Goal: Use online tool/utility: Use online tool/utility

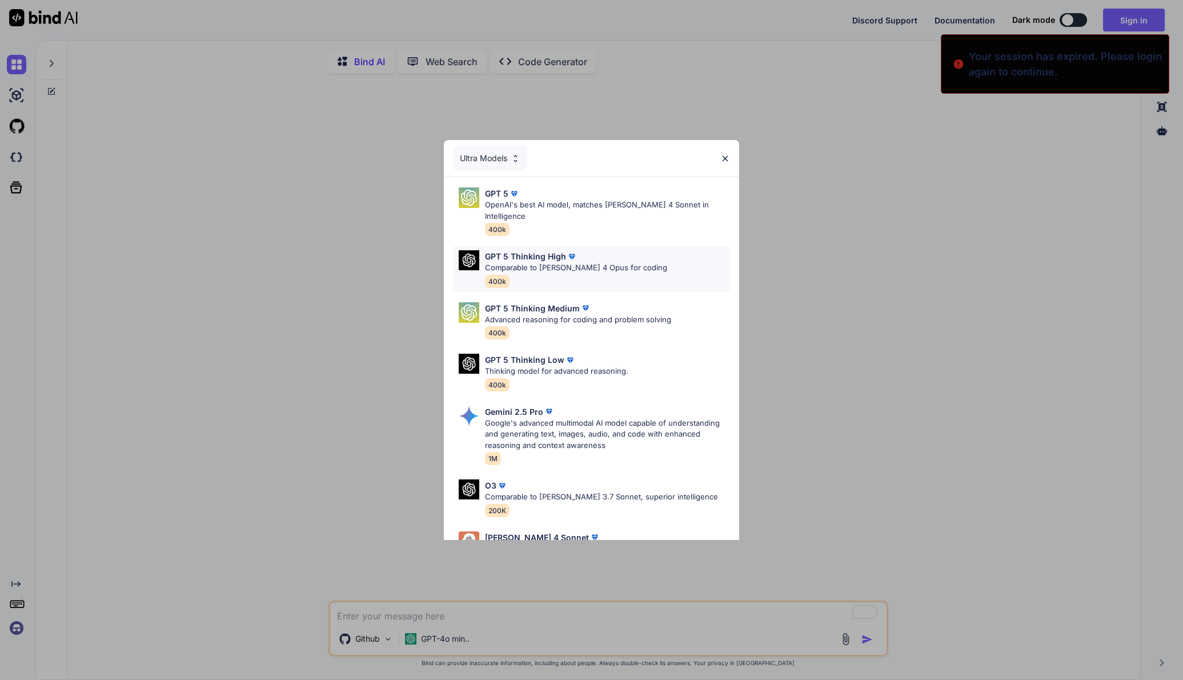
type textarea "x"
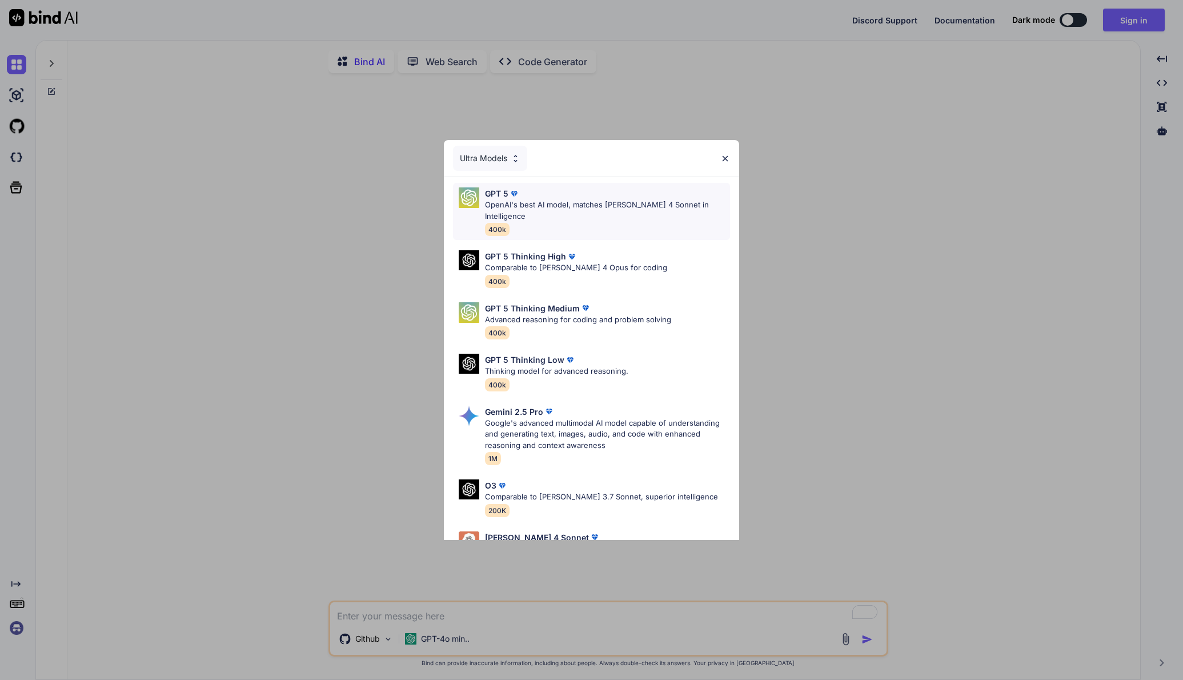
click at [561, 209] on p "OpenAI's best AI model, matches [PERSON_NAME] 4 Sonnet in Intelligence" at bounding box center [608, 210] width 246 height 22
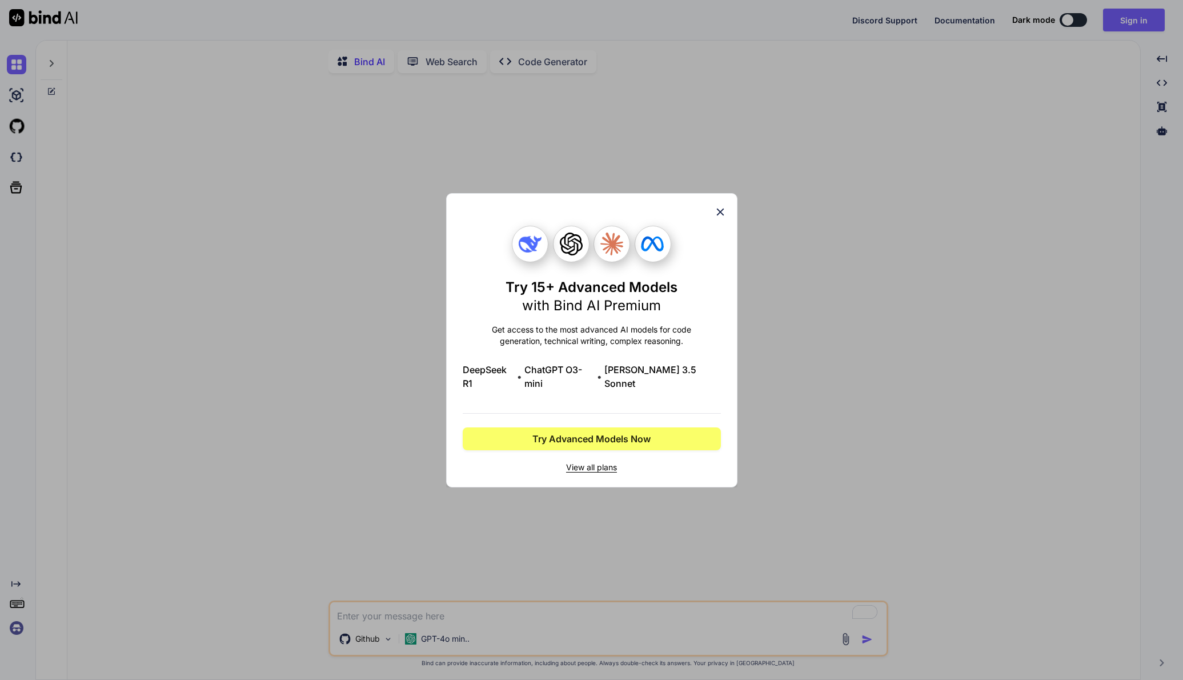
click at [721, 214] on icon at bounding box center [720, 212] width 13 height 13
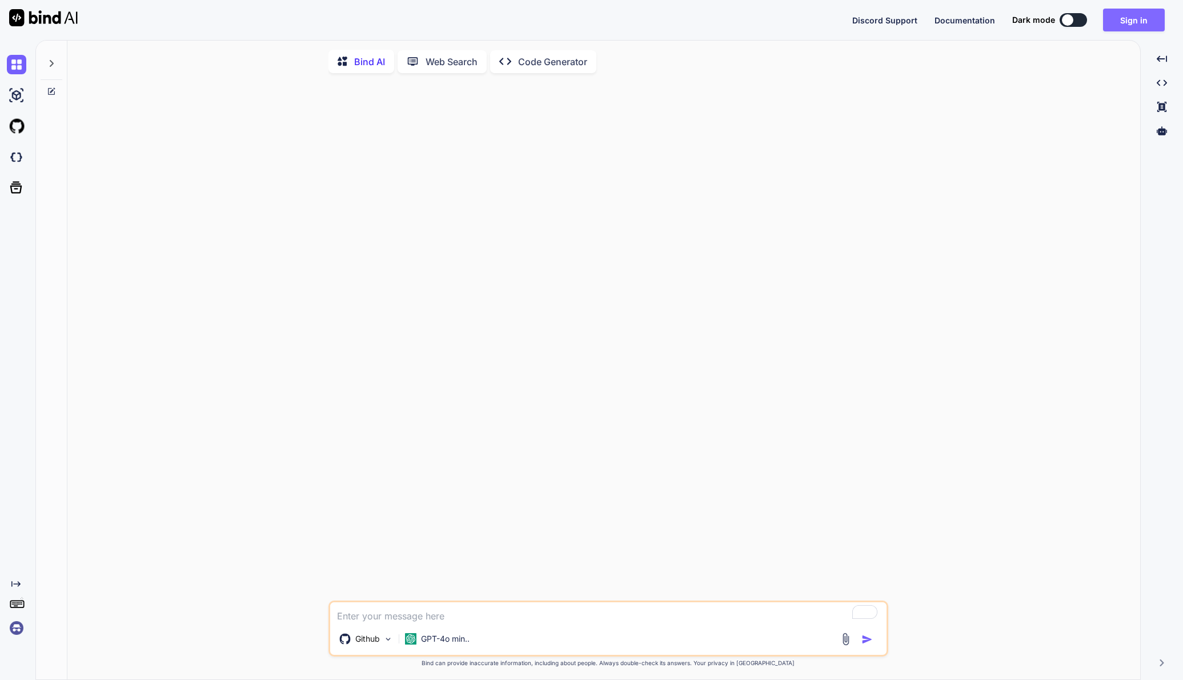
click at [1155, 21] on button "Sign in" at bounding box center [1134, 20] width 62 height 23
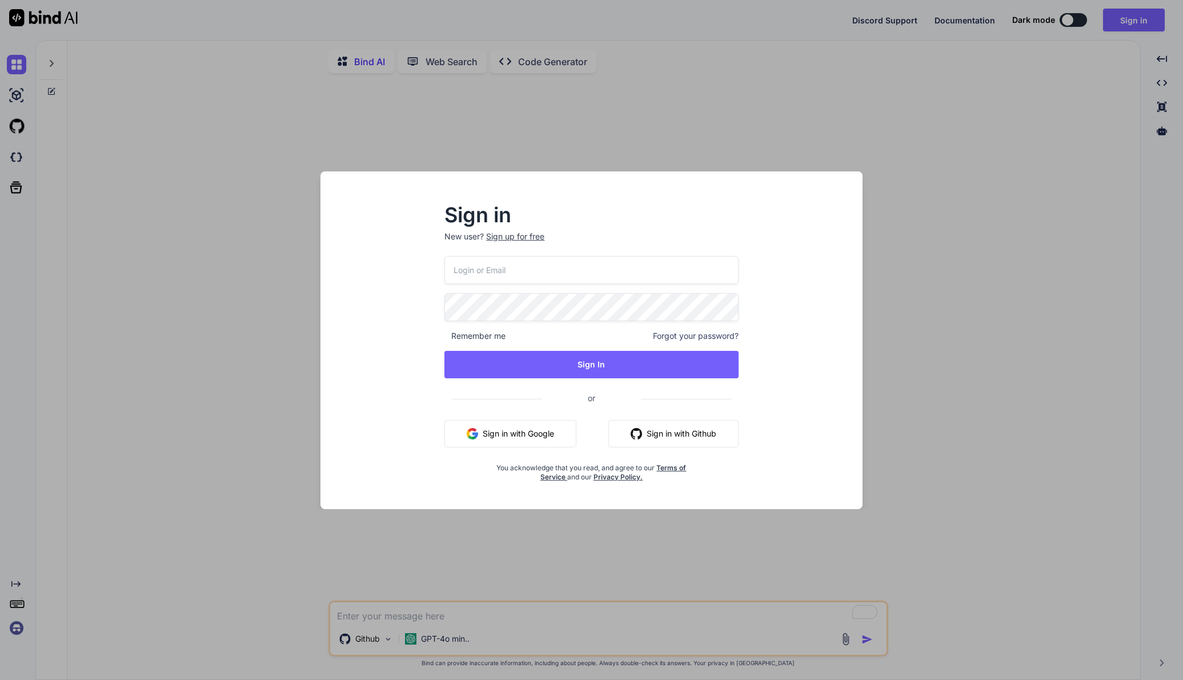
type input "[PERSON_NAME][EMAIL_ADDRESS][DOMAIN_NAME]"
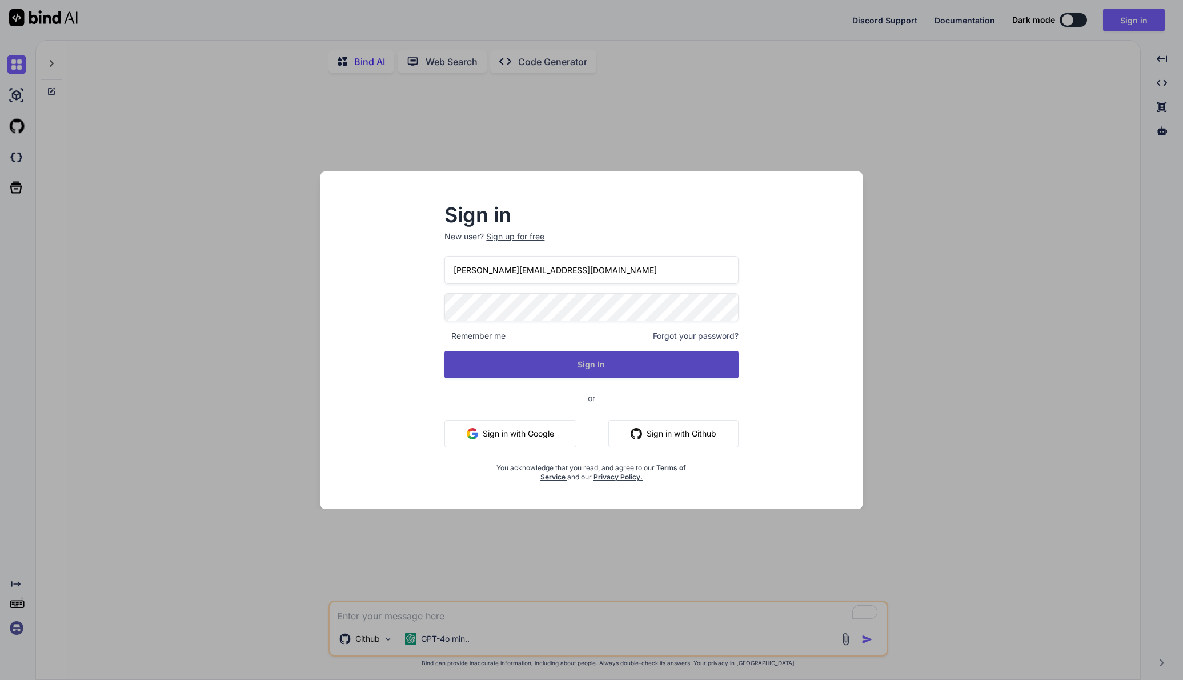
click at [648, 367] on button "Sign In" at bounding box center [591, 364] width 294 height 27
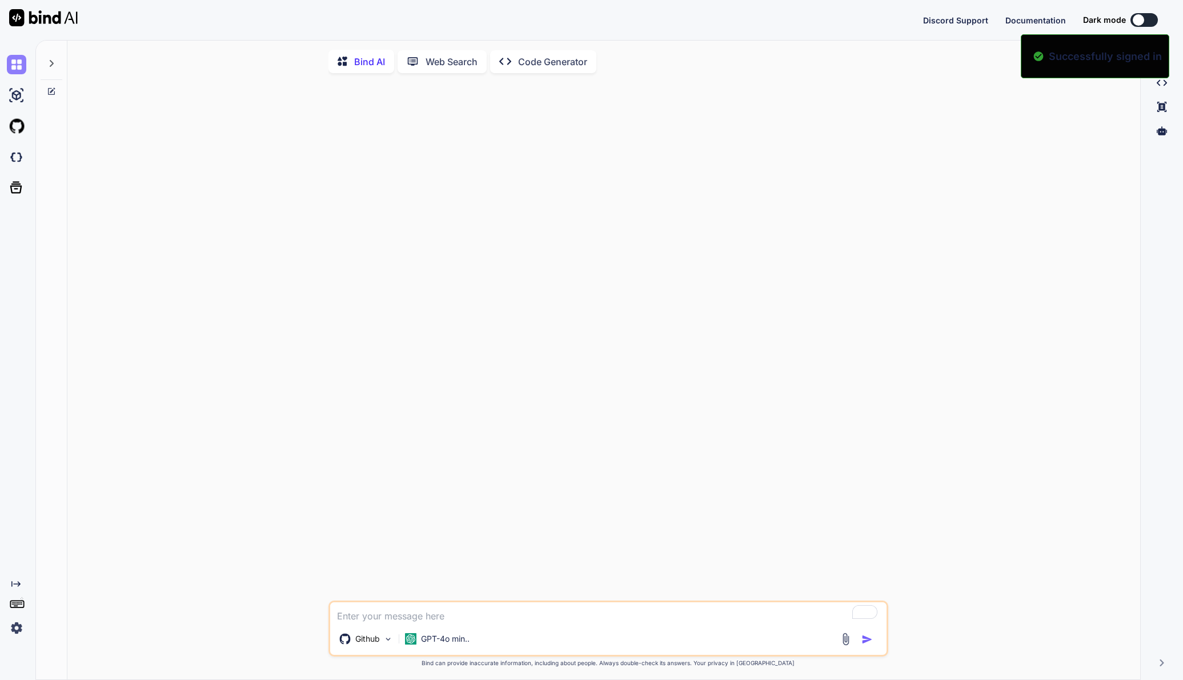
click at [15, 66] on img at bounding box center [16, 64] width 19 height 19
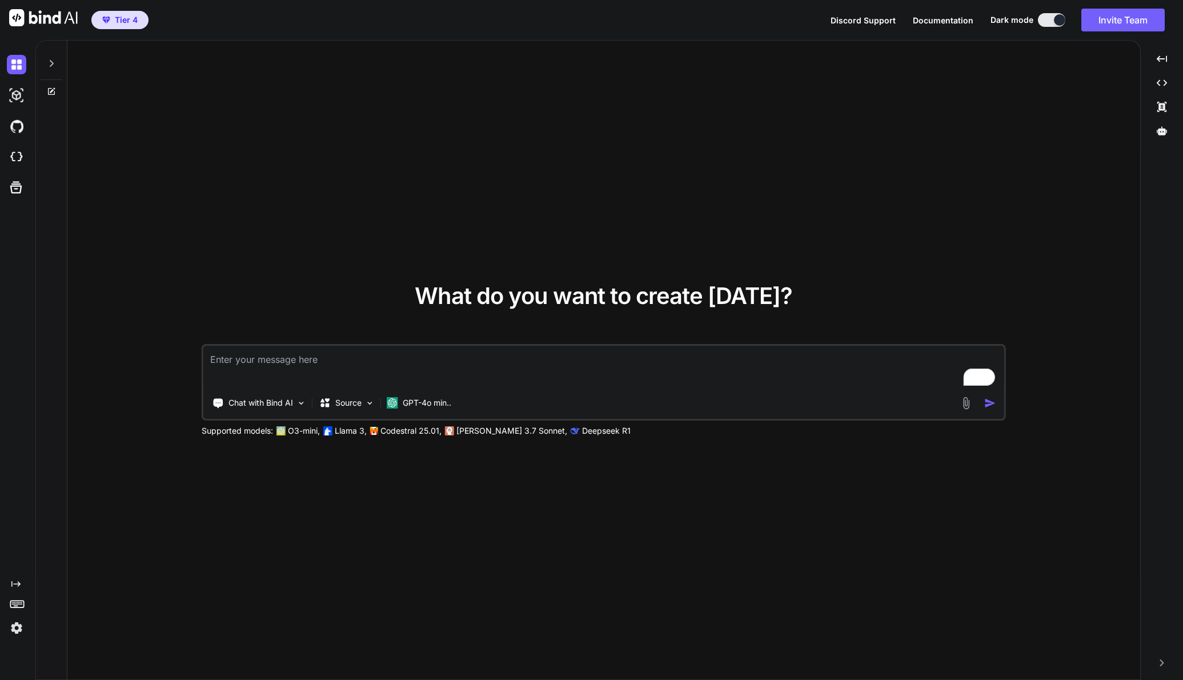
click at [51, 63] on icon at bounding box center [51, 63] width 9 height 9
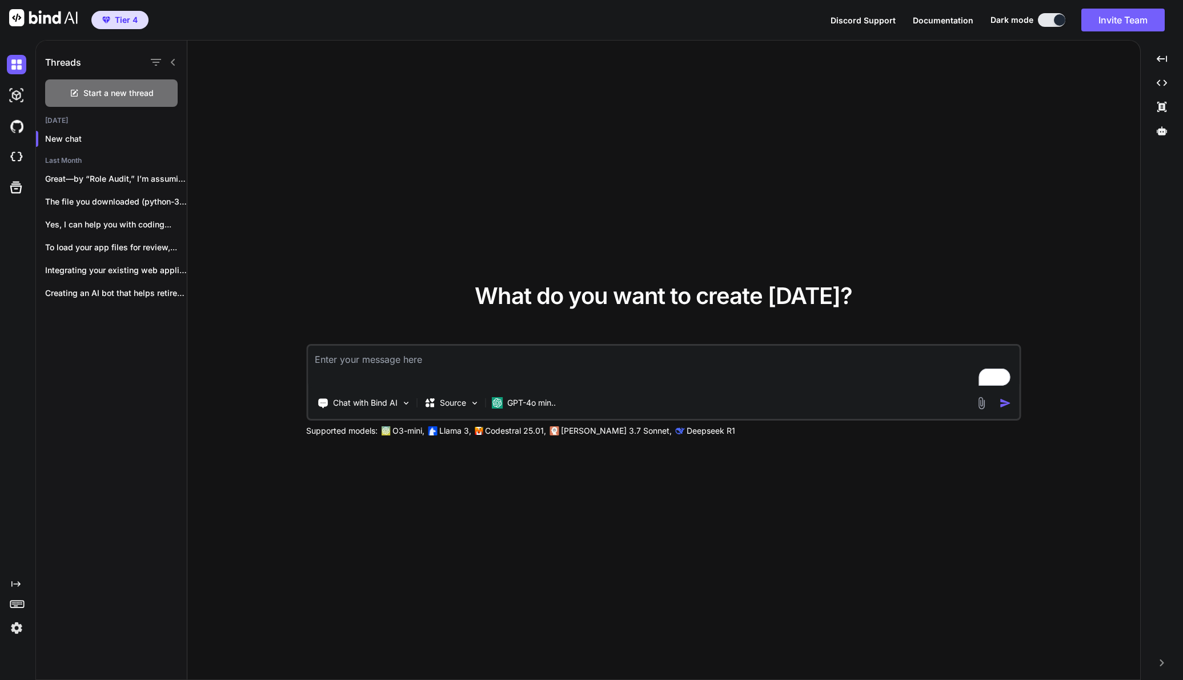
click at [6, 95] on div at bounding box center [15, 95] width 31 height 31
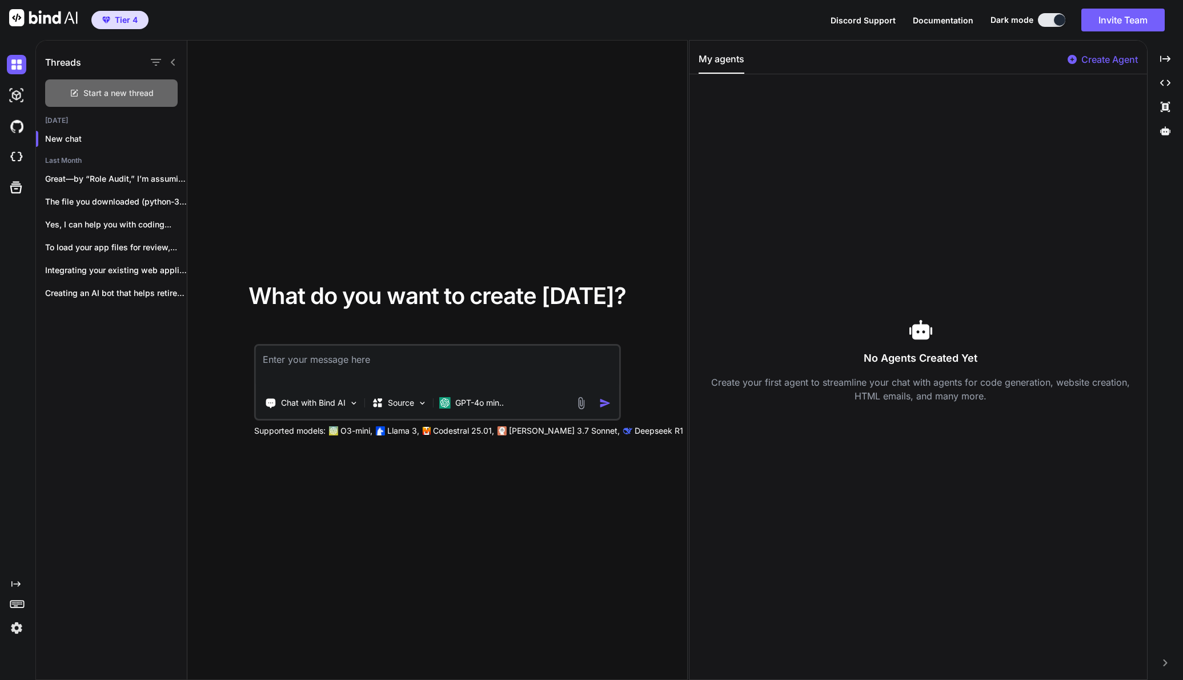
click at [46, 91] on div "Start a new thread" at bounding box center [111, 92] width 132 height 27
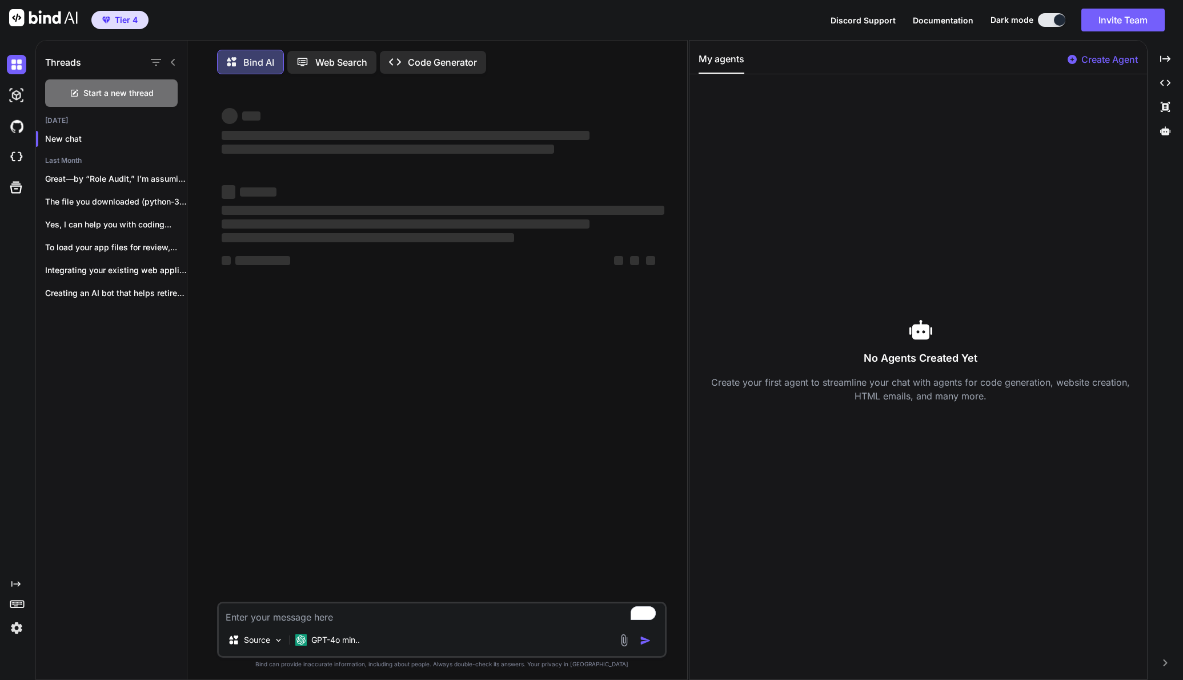
type textarea "x"
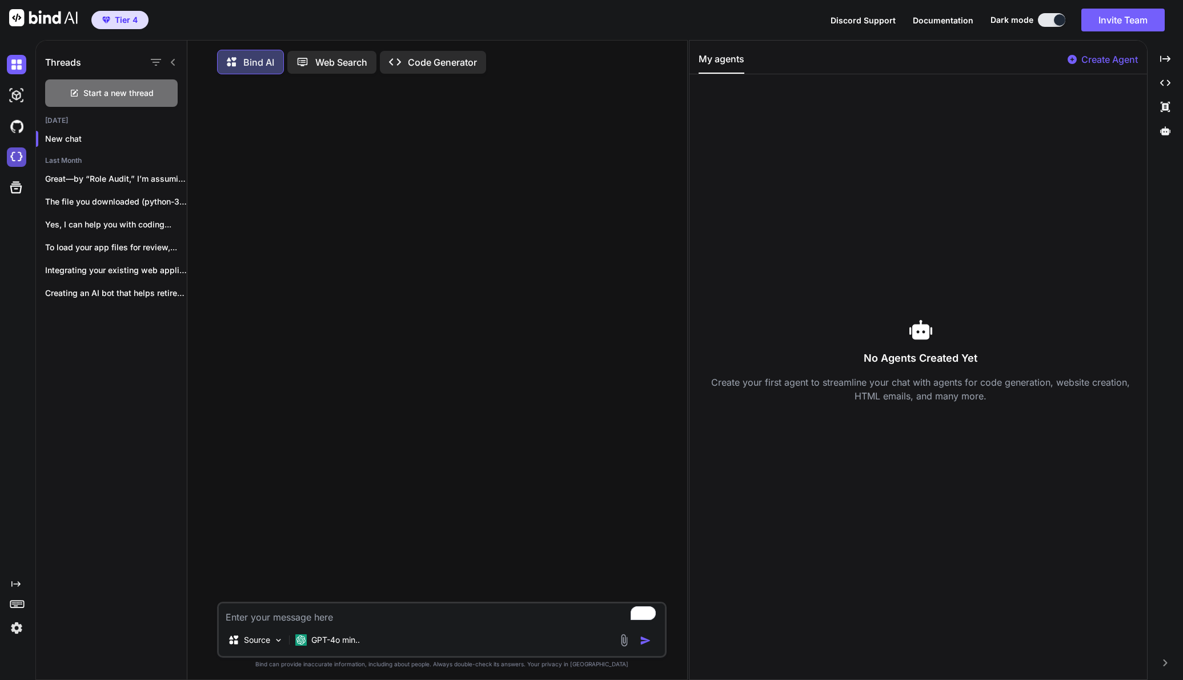
click at [15, 157] on img at bounding box center [16, 156] width 19 height 19
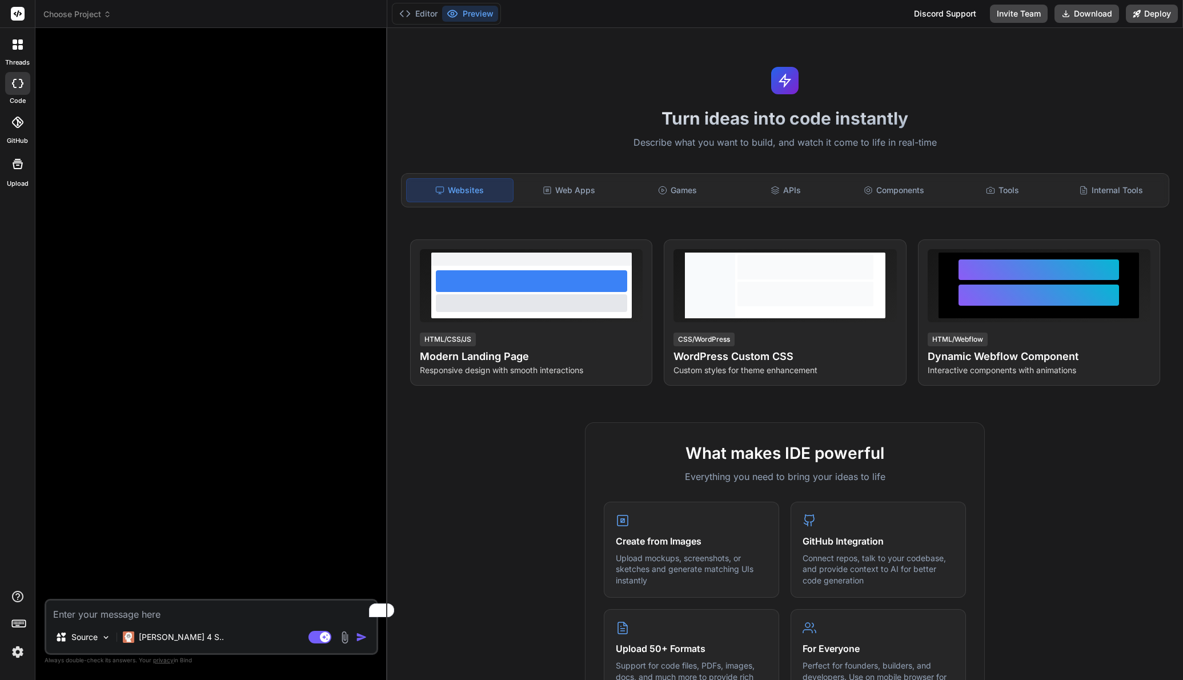
type textarea "x"
drag, startPoint x: 412, startPoint y: 74, endPoint x: 303, endPoint y: 63, distance: 110.2
click at [303, 63] on div "Bind AI Web Search Created with Pixso. Code Generator Source Claude 4 S.. Agent…" at bounding box center [211, 354] width 352 height 652
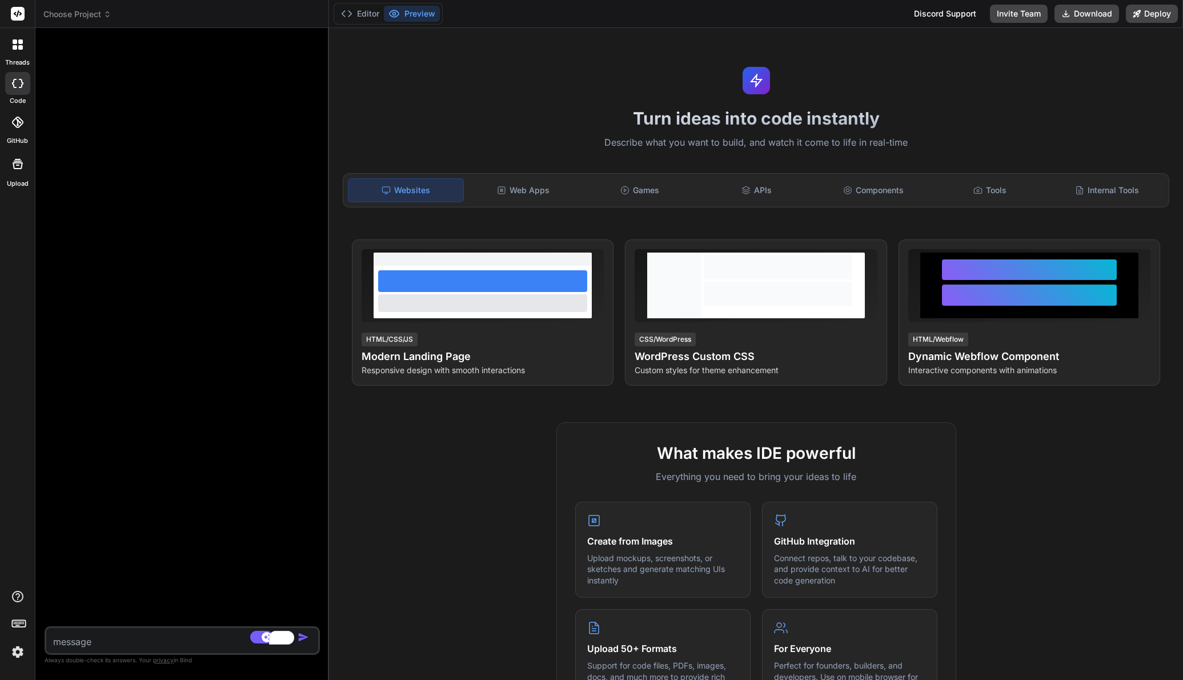
click at [99, 17] on span "Choose Project" at bounding box center [77, 14] width 68 height 11
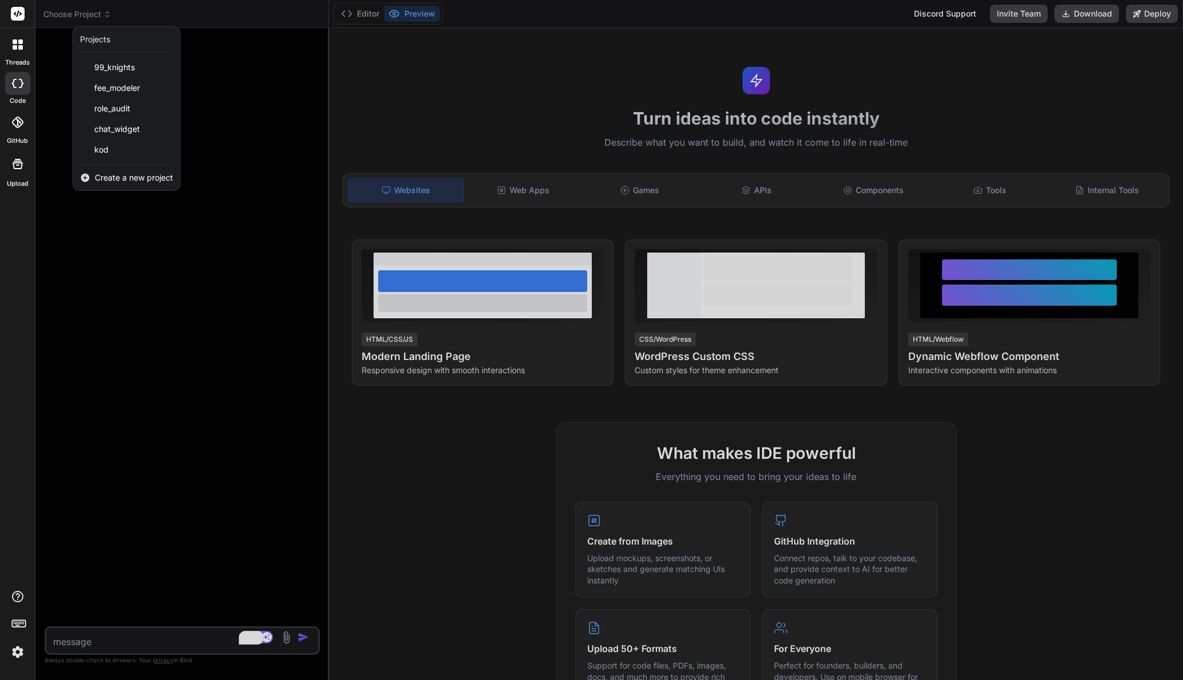
click at [134, 180] on span "Create a new project" at bounding box center [134, 177] width 78 height 11
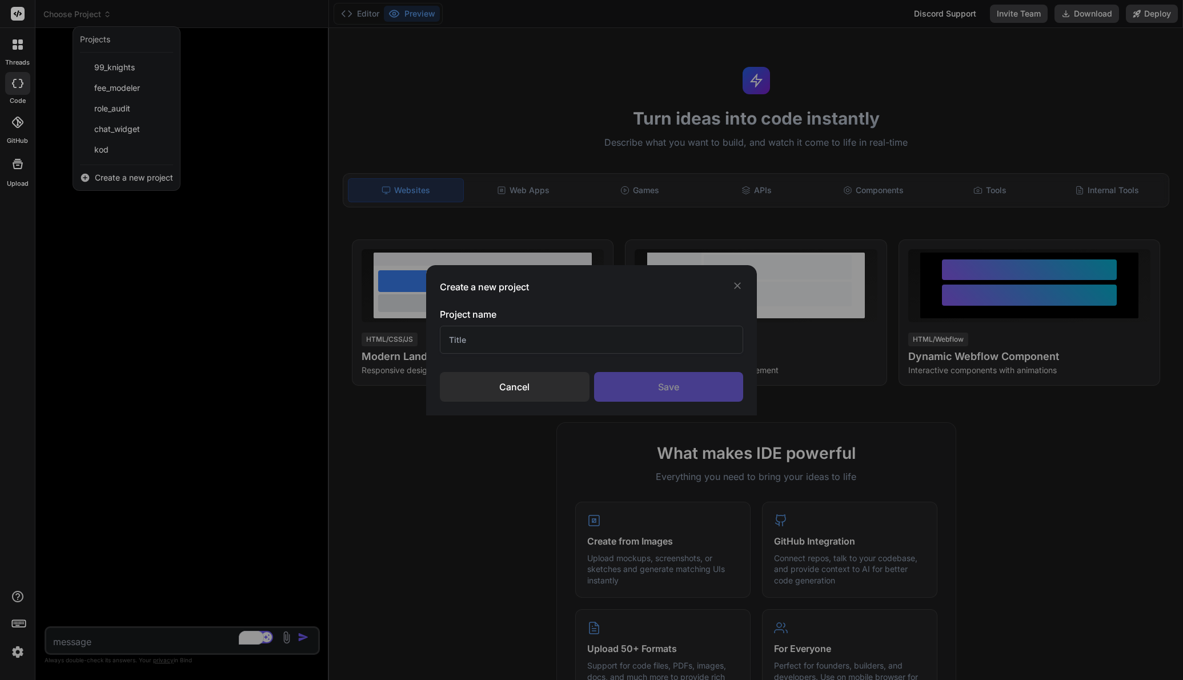
click at [526, 345] on input "text" at bounding box center [592, 340] width 304 height 28
type input "Role Audit"
click at [689, 388] on div "Save" at bounding box center [669, 387] width 150 height 30
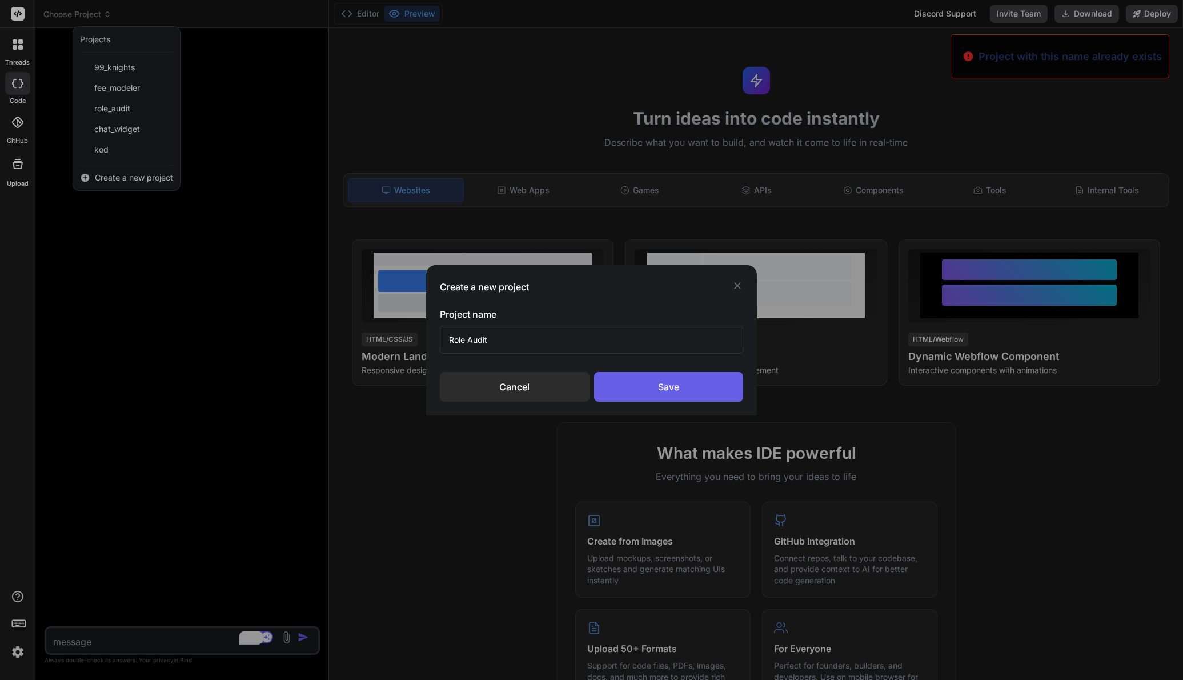
click at [669, 389] on div "Save" at bounding box center [669, 387] width 150 height 30
click at [664, 382] on div "Save" at bounding box center [669, 387] width 150 height 30
click at [670, 116] on div "Create a new project Project name Role Audit Cancel Save" at bounding box center [591, 340] width 1183 height 680
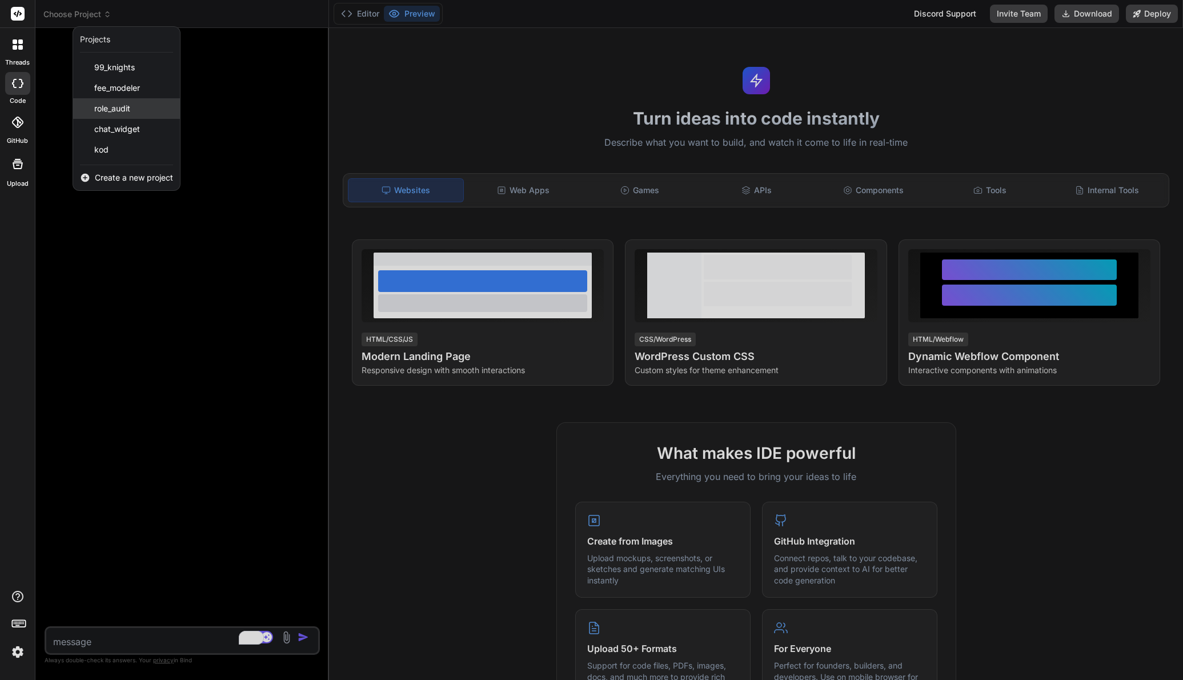
click at [116, 108] on span "role_audit" at bounding box center [112, 108] width 36 height 11
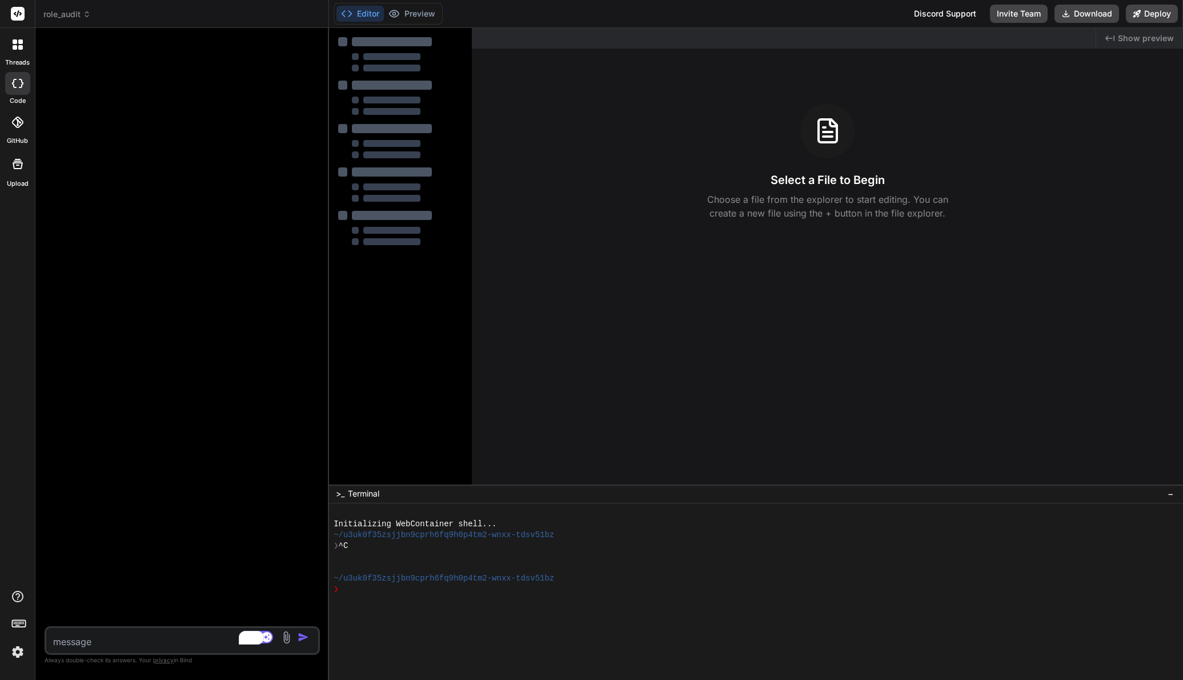
click at [57, 19] on span "role_audit" at bounding box center [66, 14] width 47 height 11
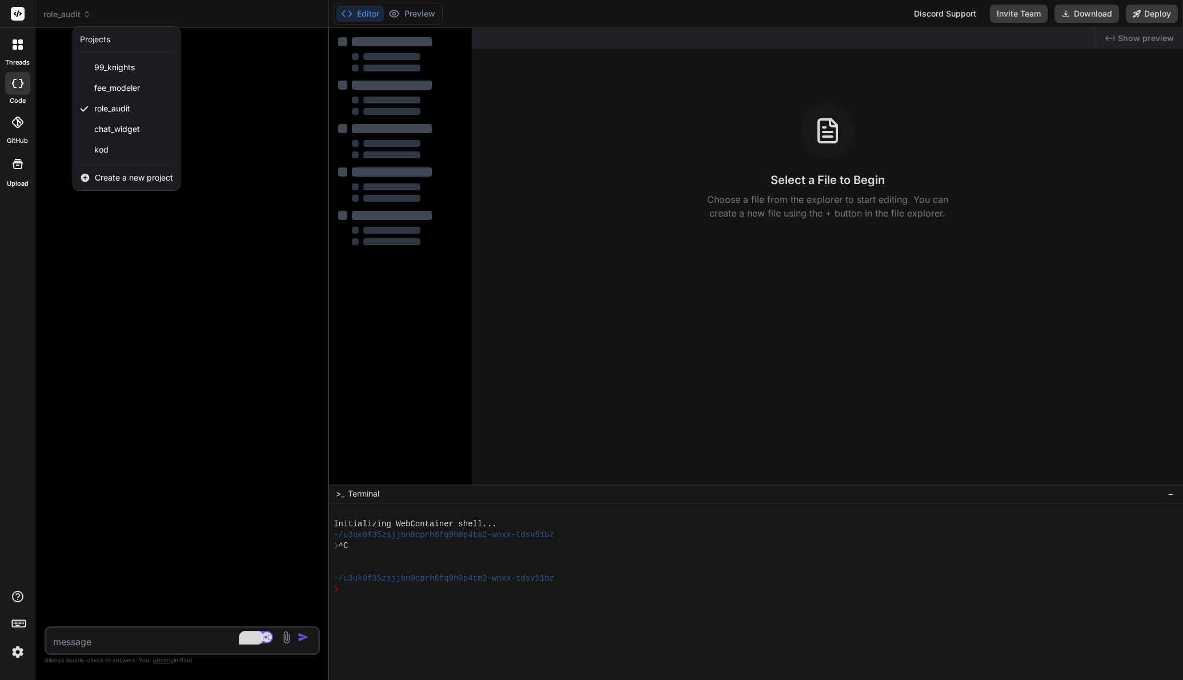
click at [63, 13] on div at bounding box center [591, 340] width 1183 height 680
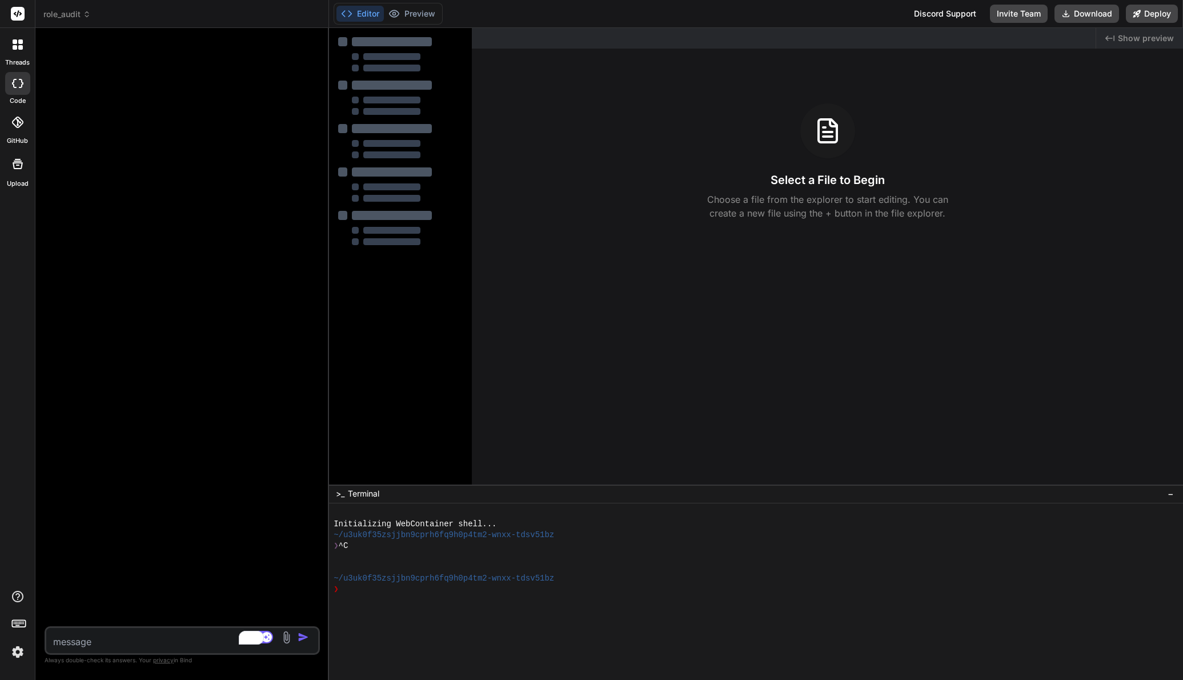
click at [60, 14] on span "role_audit" at bounding box center [66, 14] width 47 height 11
type textarea "x"
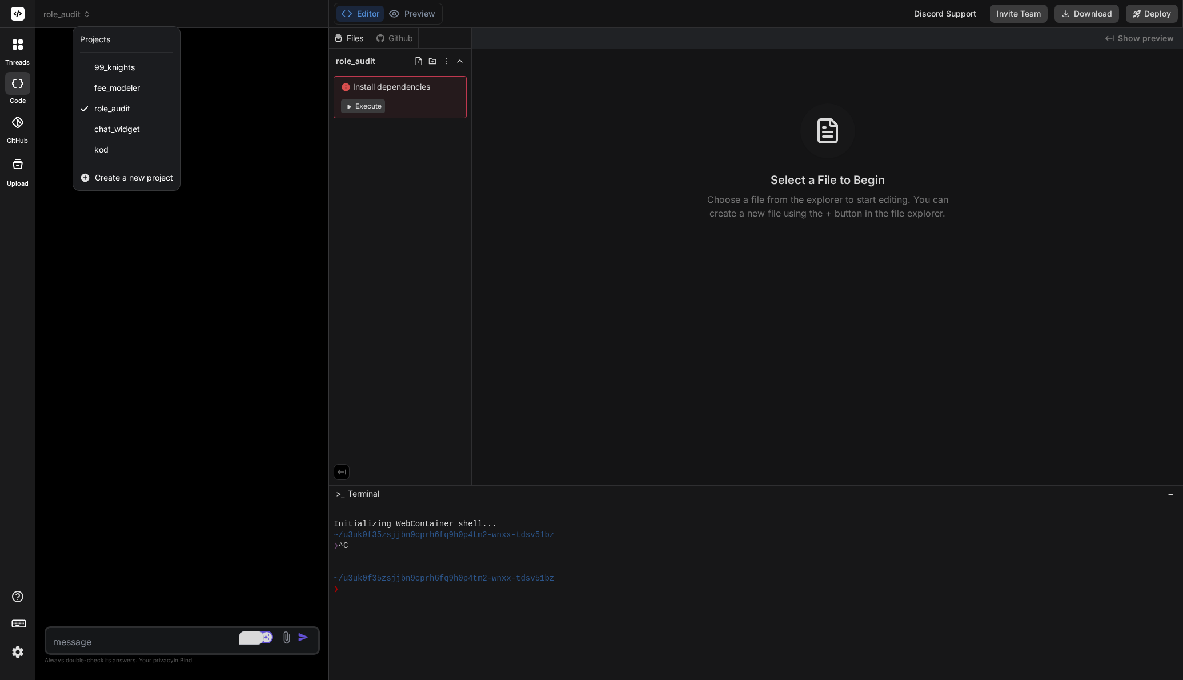
click at [127, 180] on span "Create a new project" at bounding box center [134, 177] width 78 height 11
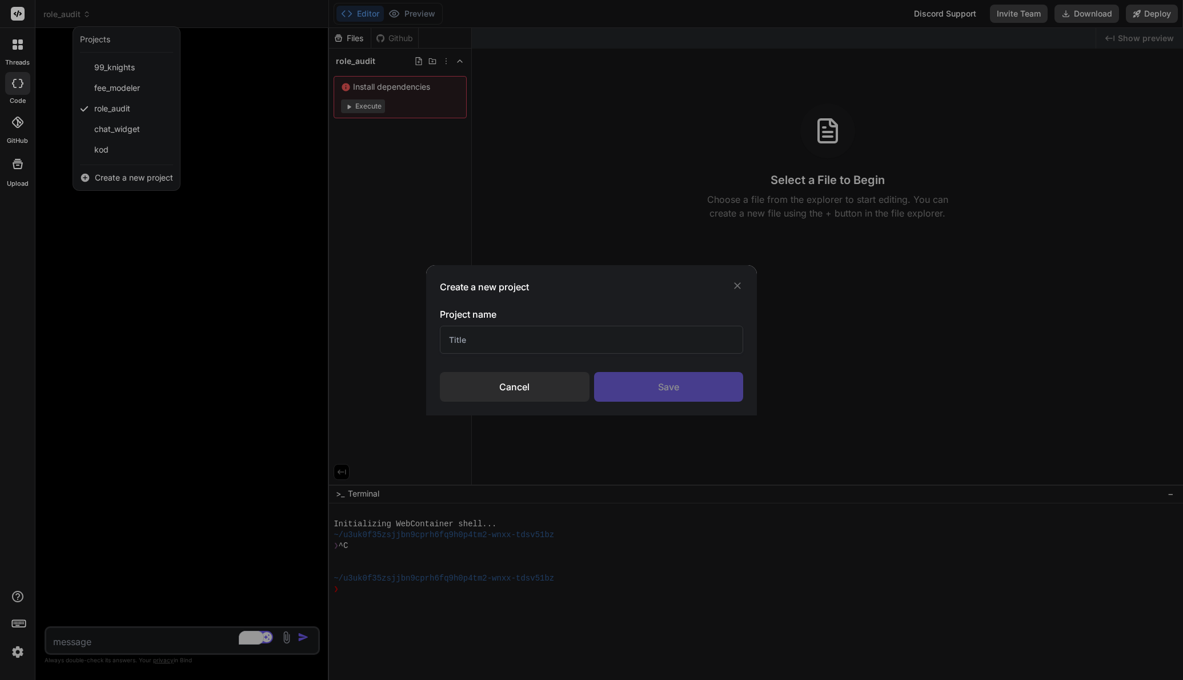
click at [474, 342] on input "text" at bounding box center [592, 340] width 304 height 28
type input "Finsight v2"
click at [665, 383] on div "Save" at bounding box center [669, 387] width 150 height 30
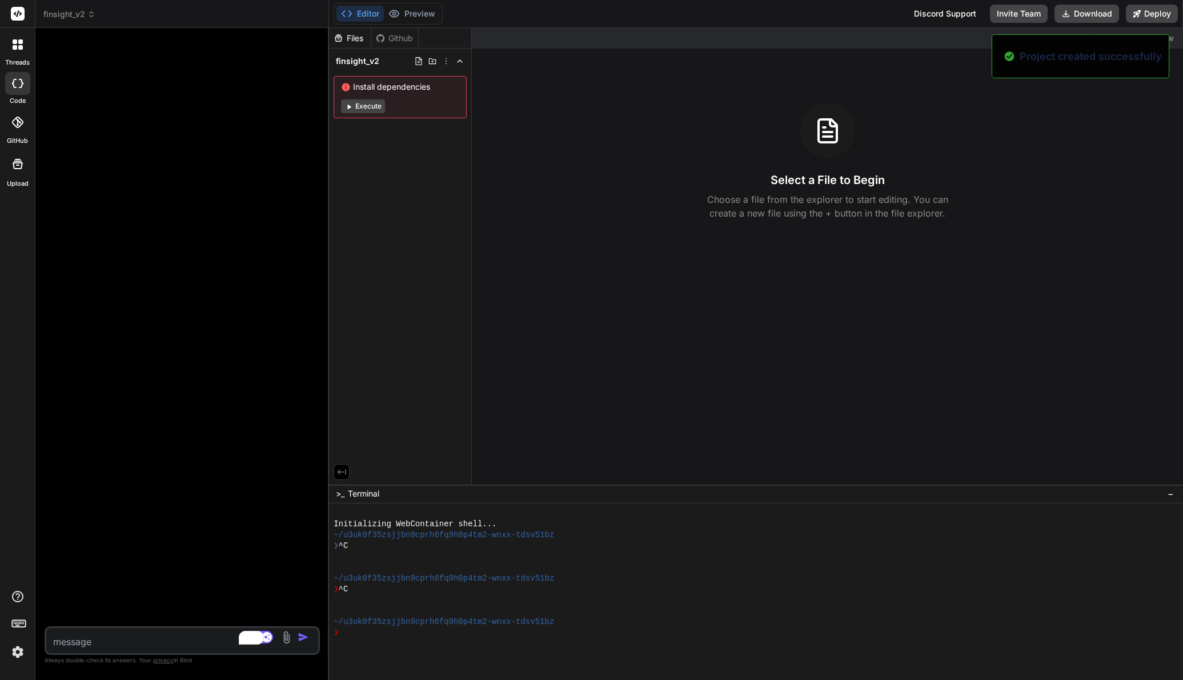
click at [96, 641] on textarea "To enrich screen reader interactions, please activate Accessibility in Grammarl…" at bounding box center [159, 638] width 227 height 21
click at [102, 632] on textarea "To enrich screen reader interactions, please activate Accessibility in Grammarl…" at bounding box center [159, 638] width 227 height 21
type textarea "x"
type textarea "Create a simple pipeline tool for me which has the following rows"
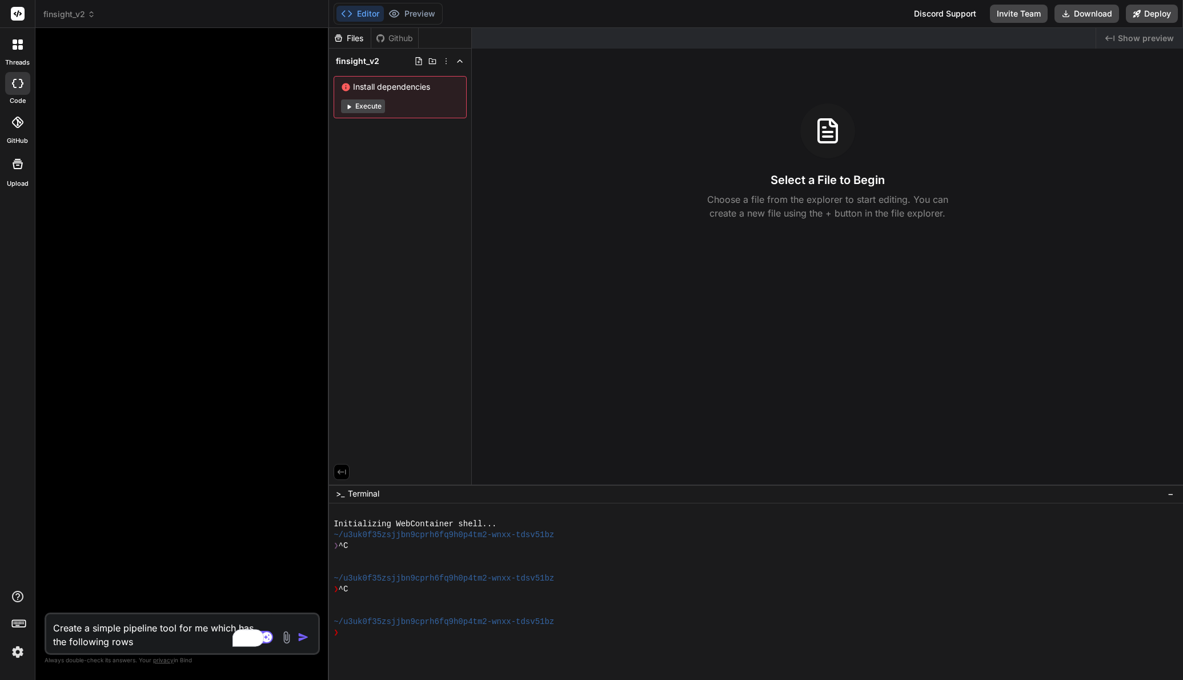
type textarea "x"
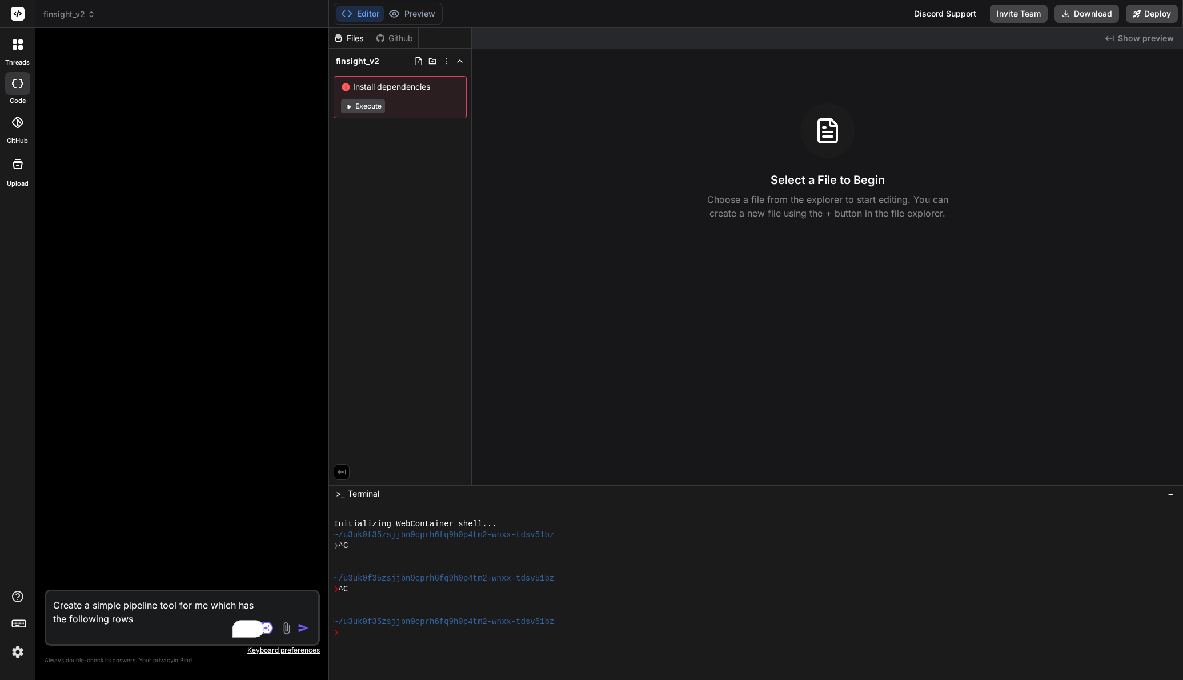
type textarea "Create a simple pipeline tool for me which has the following rows Stage"
type textarea "x"
type textarea "Create a simple pipeline tool for me which has the following rows Stage which w…"
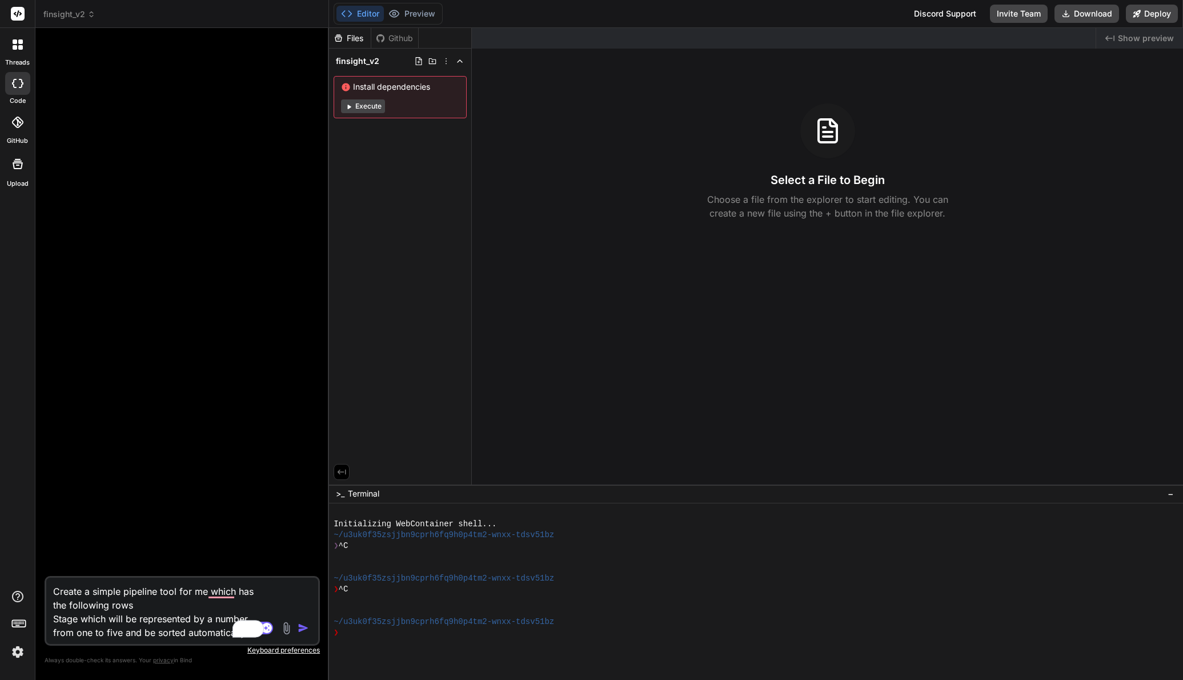
type textarea "x"
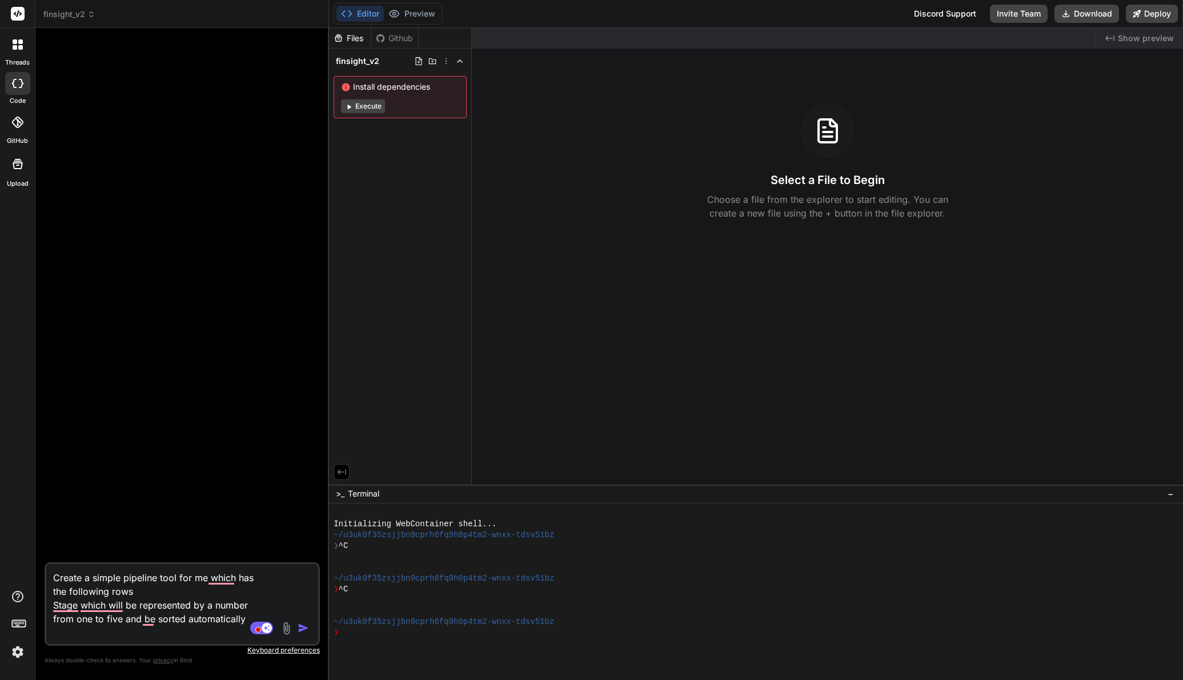
type textarea "Create a simple pipeline tool for me which has the following rows Stage which w…"
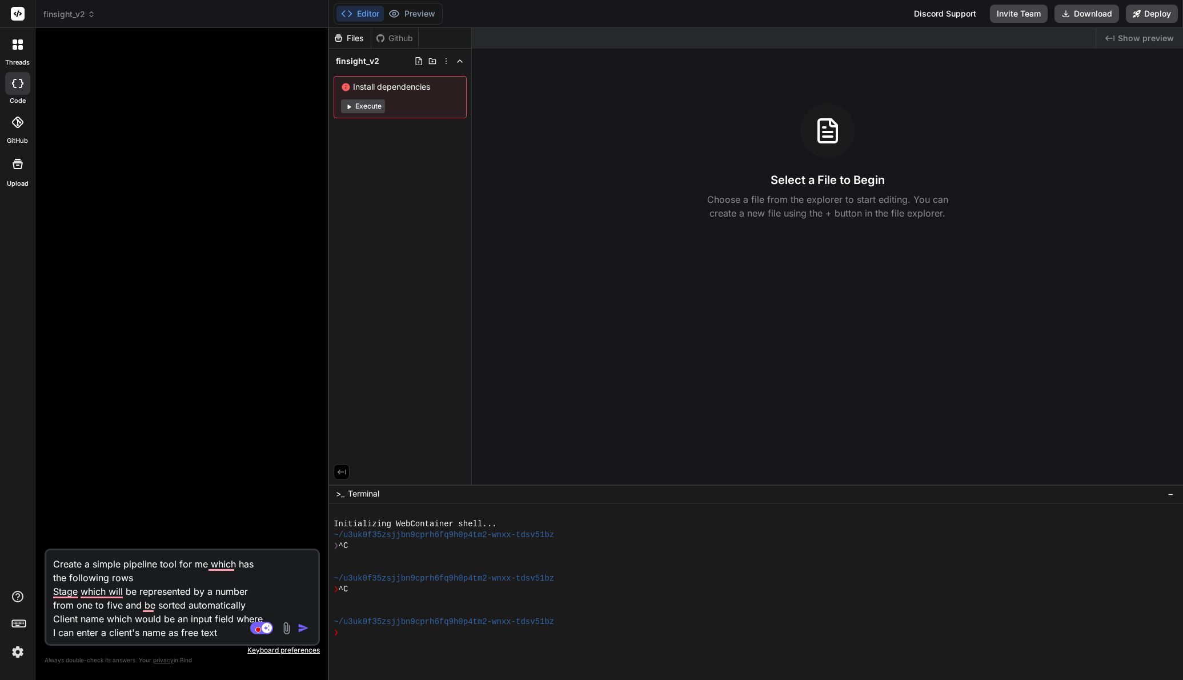
type textarea "x"
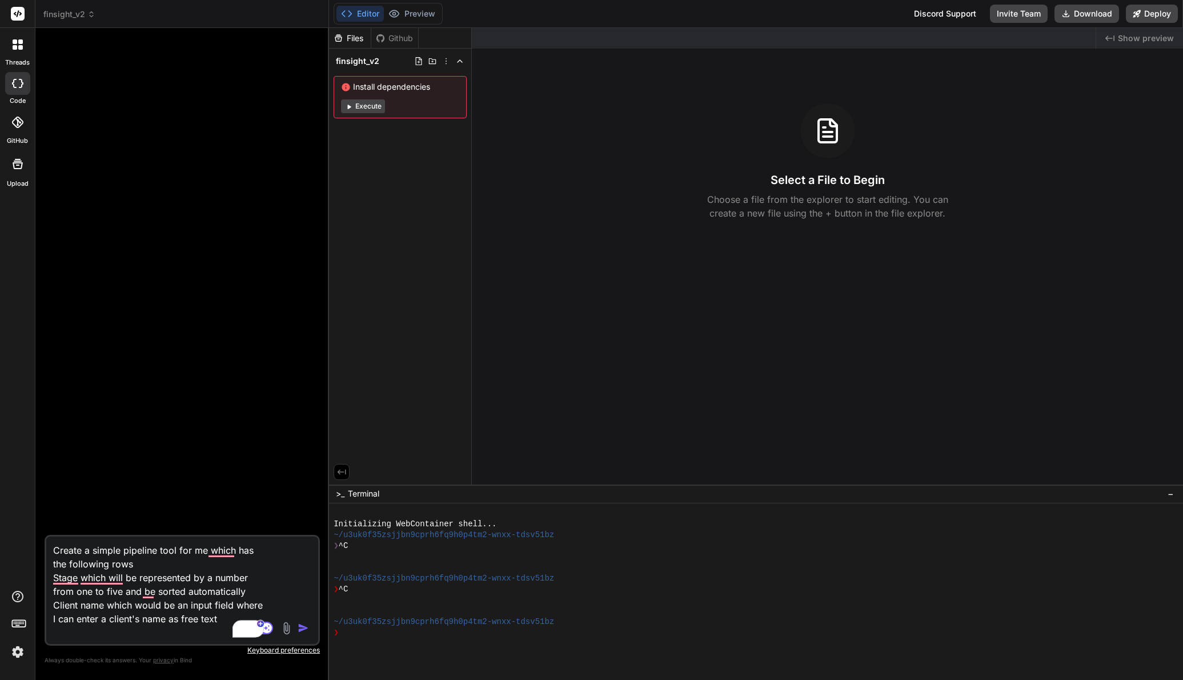
type textarea "Create a simple pipeline tool for me which has the following rows Stage which w…"
type textarea "x"
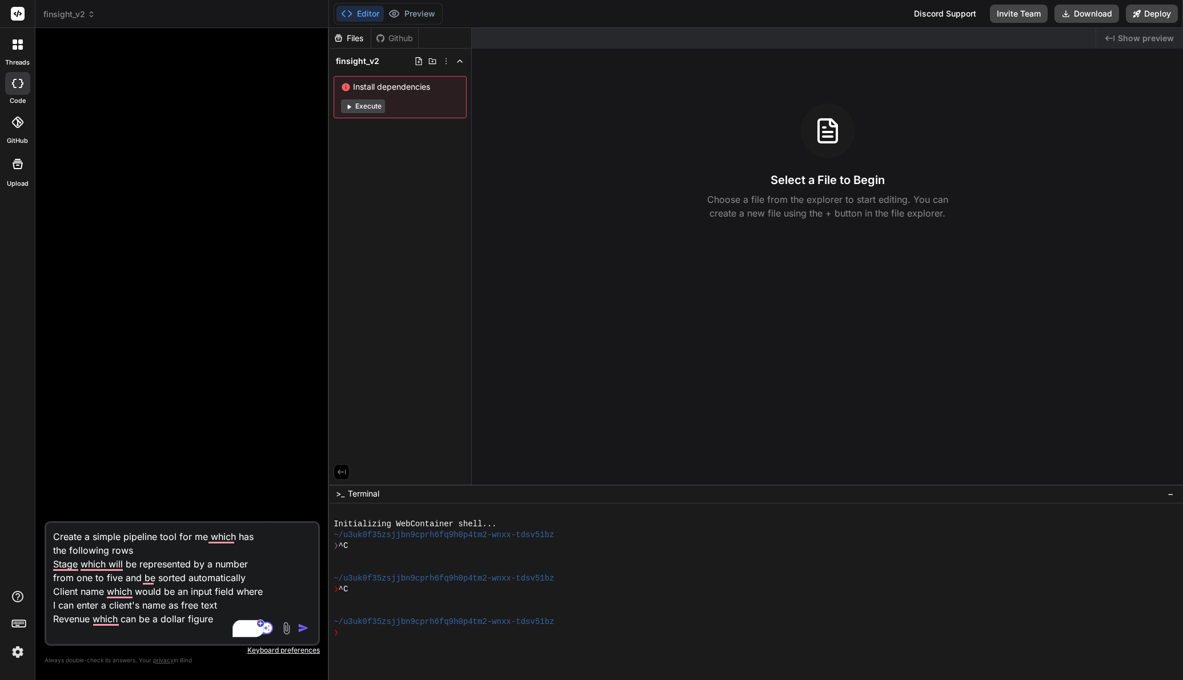
type textarea "Create a simple pipeline tool for me which has the following rows Stage which w…"
type textarea "x"
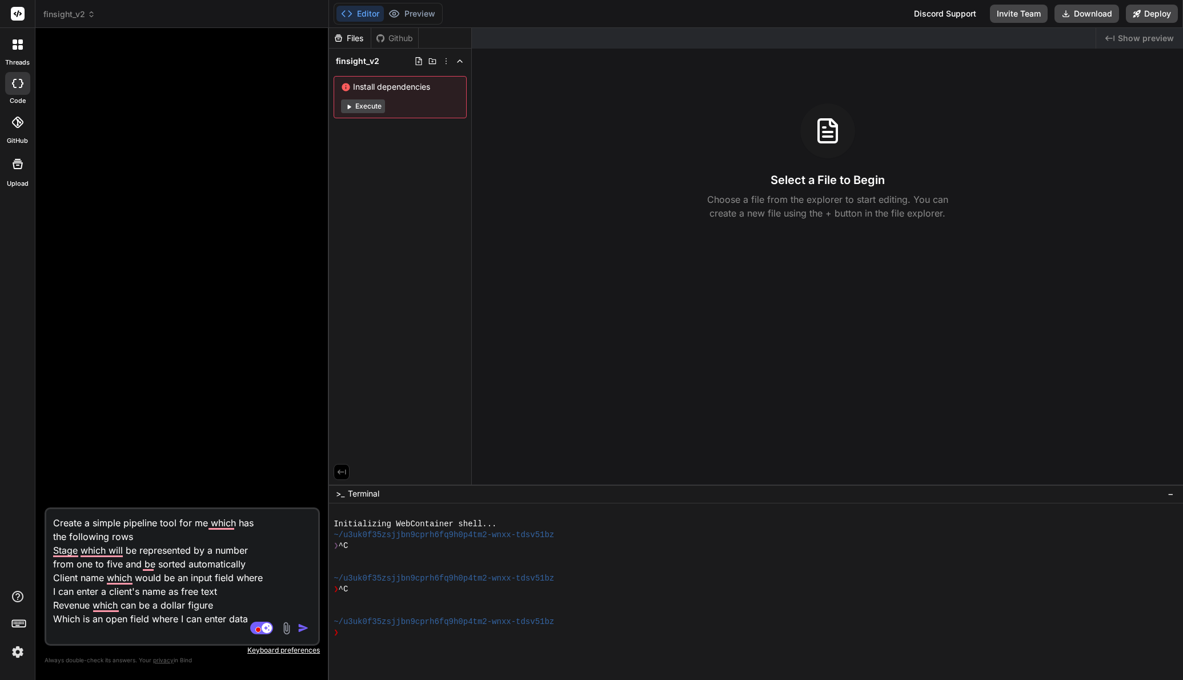
type textarea "Create a simple pipeline tool for me which has the following rows Stage which w…"
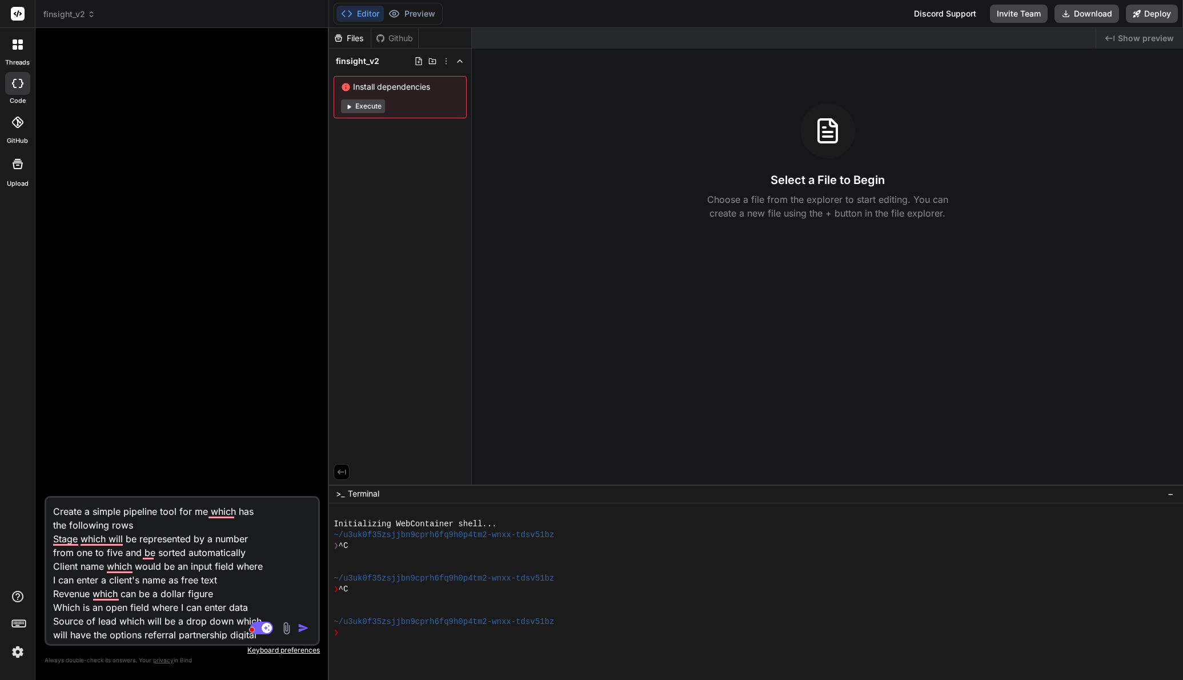
type textarea "x"
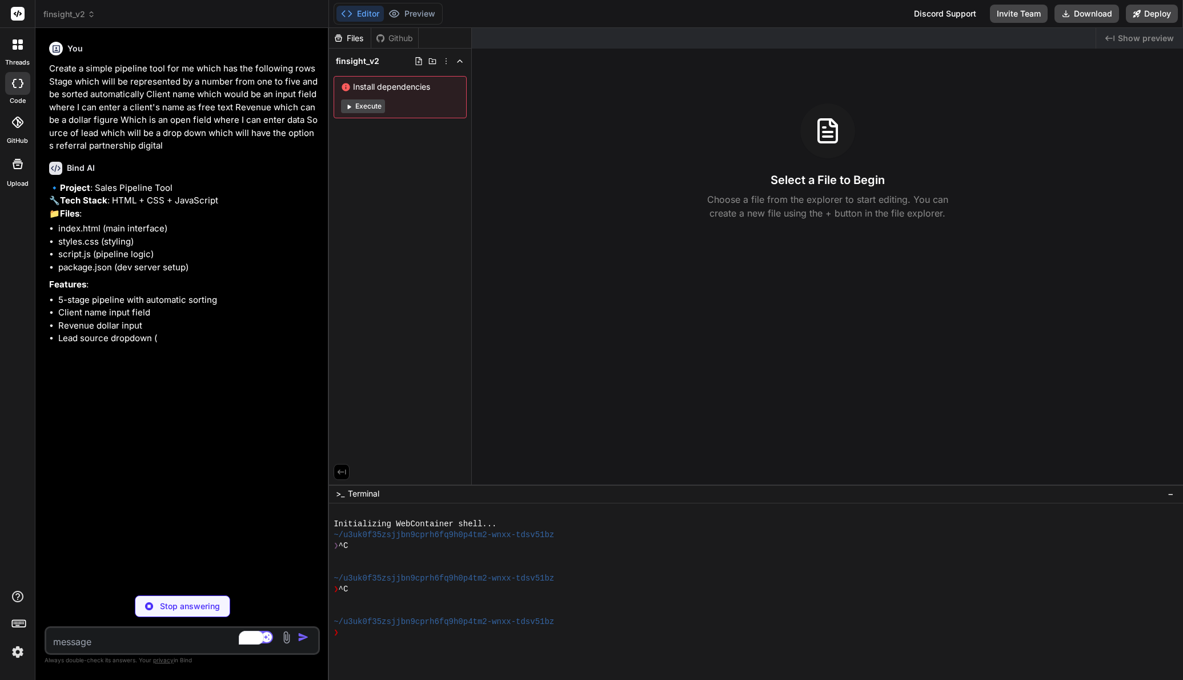
type textarea "x"
click at [100, 633] on textarea "To enrich screen reader interactions, please activate Accessibility in Grammarl…" at bounding box center [159, 638] width 227 height 21
type textarea "Y"
type textarea "x"
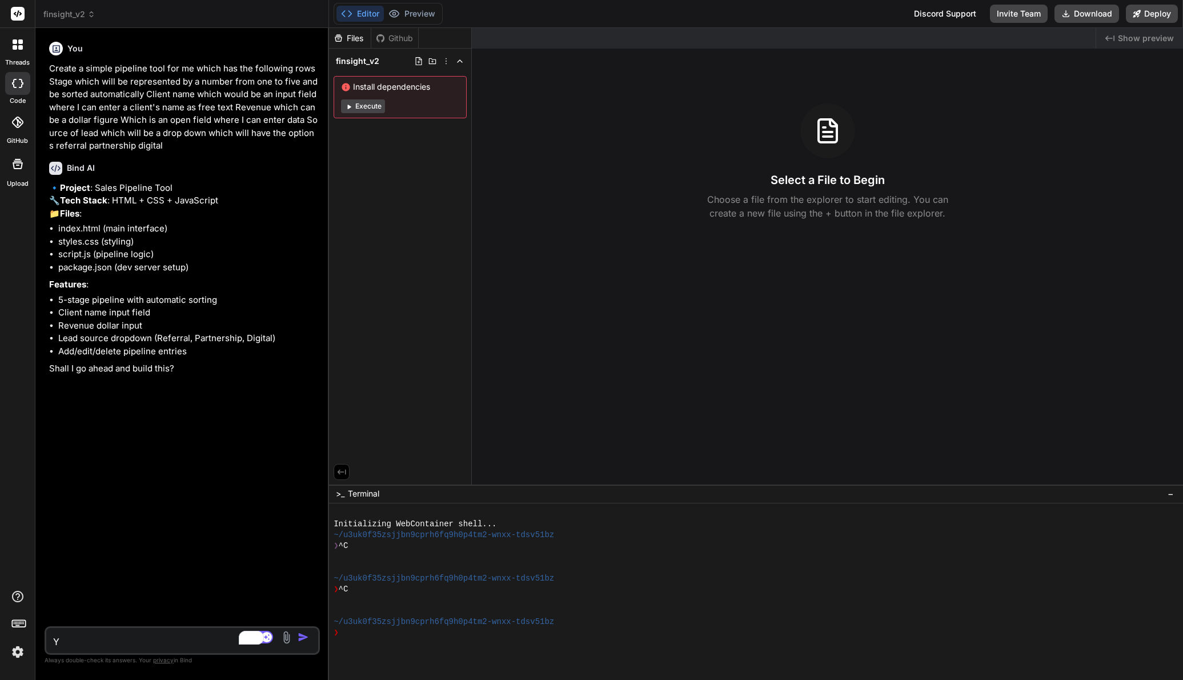
type textarea "Ye"
type textarea "x"
type textarea "Yes"
type textarea "x"
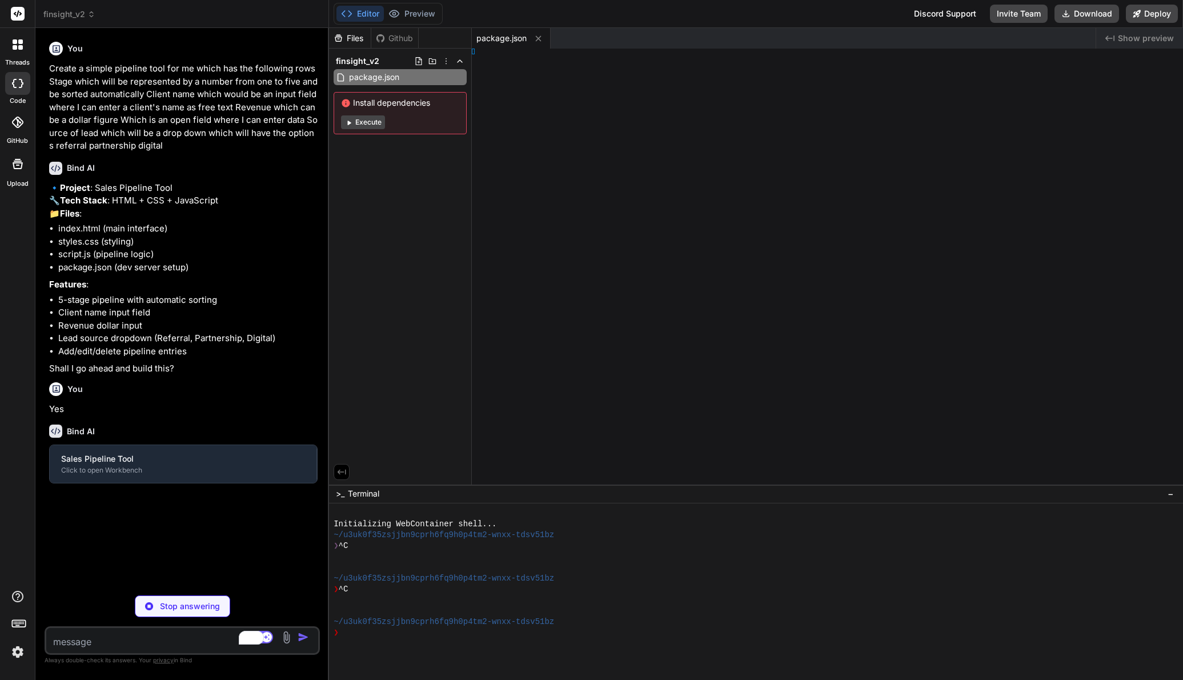
type textarea "x"
type textarea "> </html>"
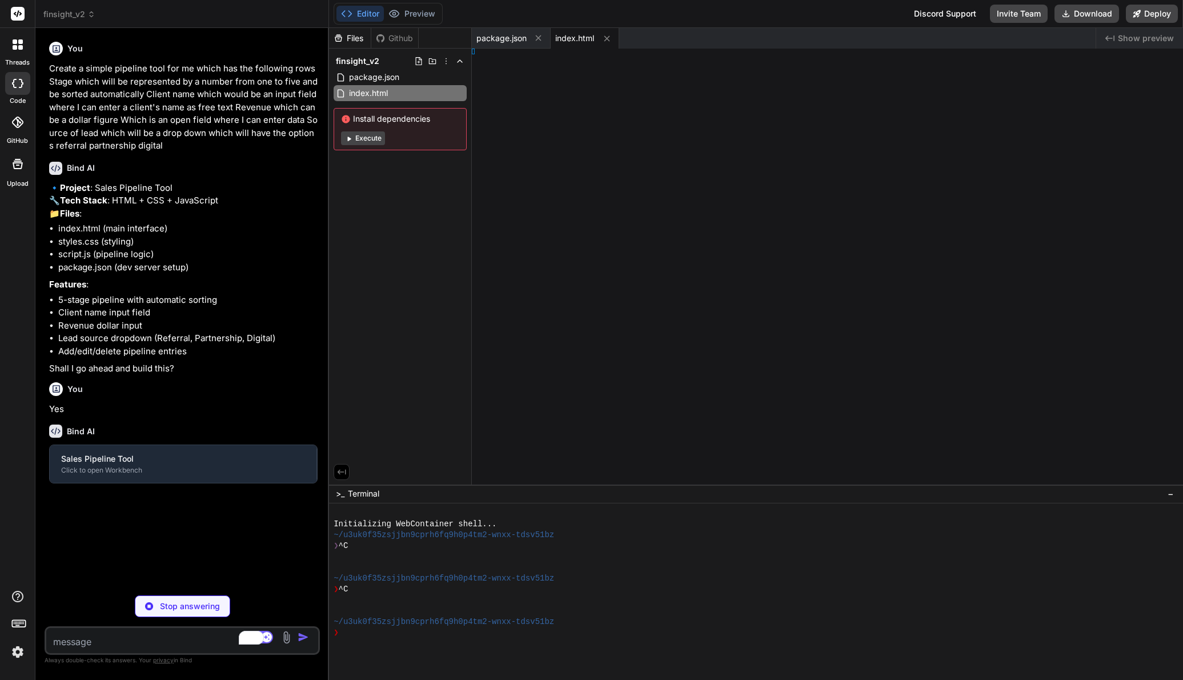
type textarea "x"
type textarea "nter; } }"
type textarea "x"
type textarea "r; } }"
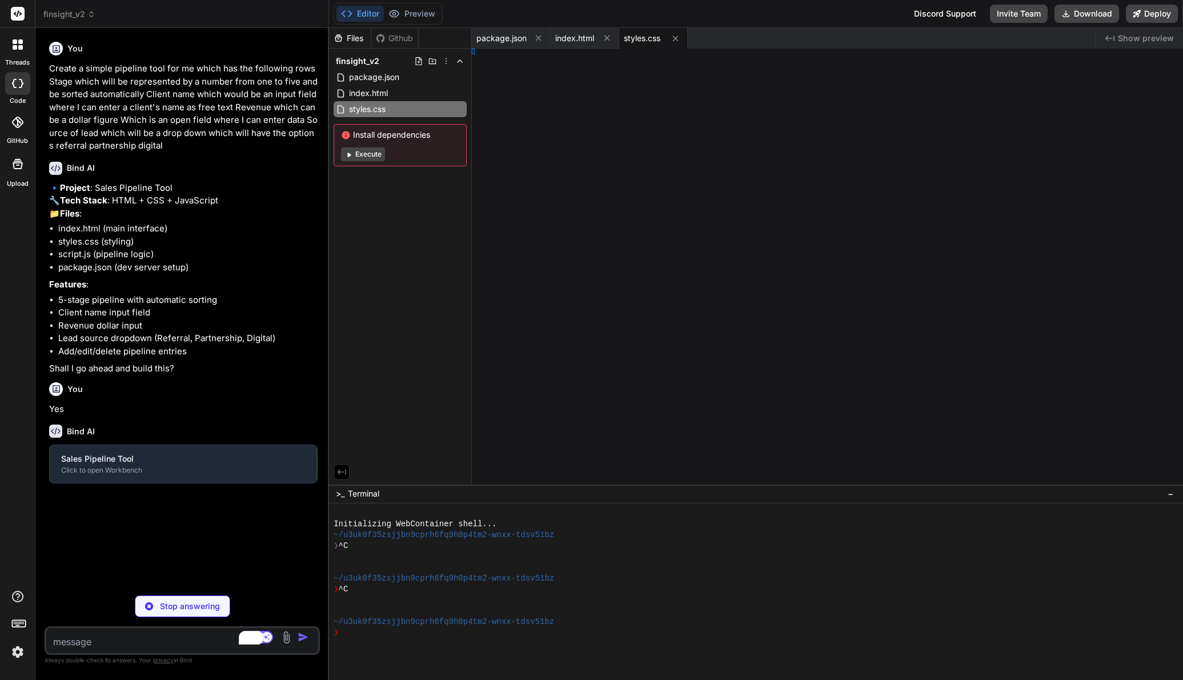
type textarea "x"
type textarea "ager();"
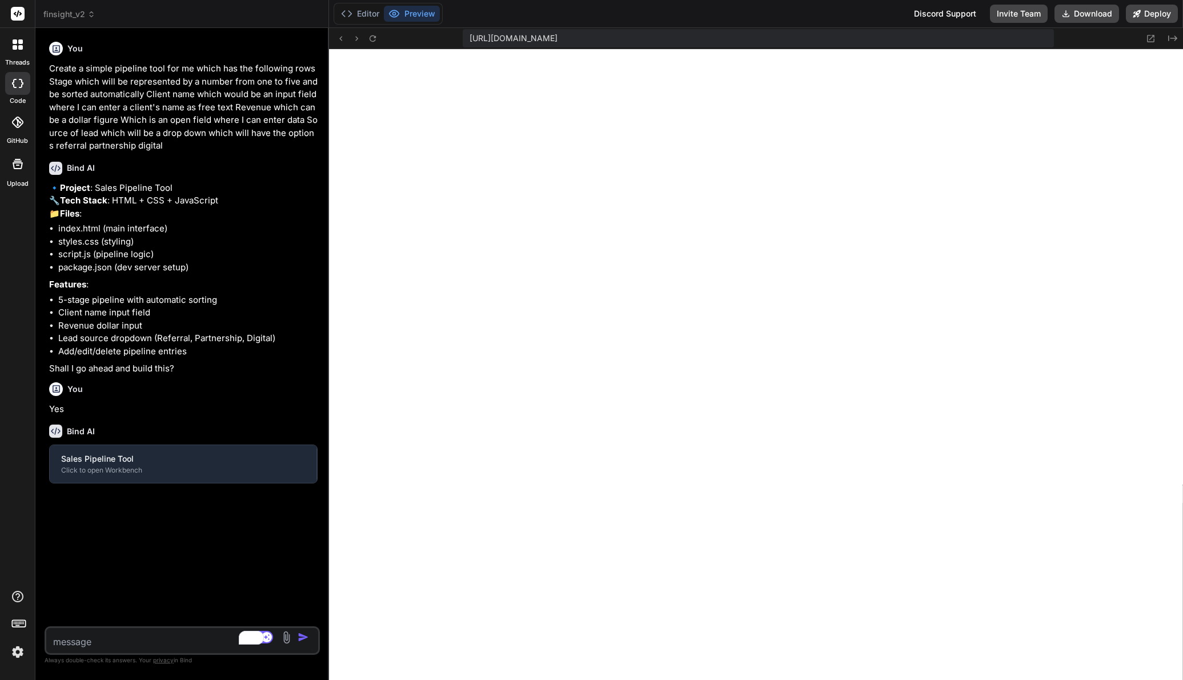
type textarea "x"
